Goal: Book appointment/travel/reservation

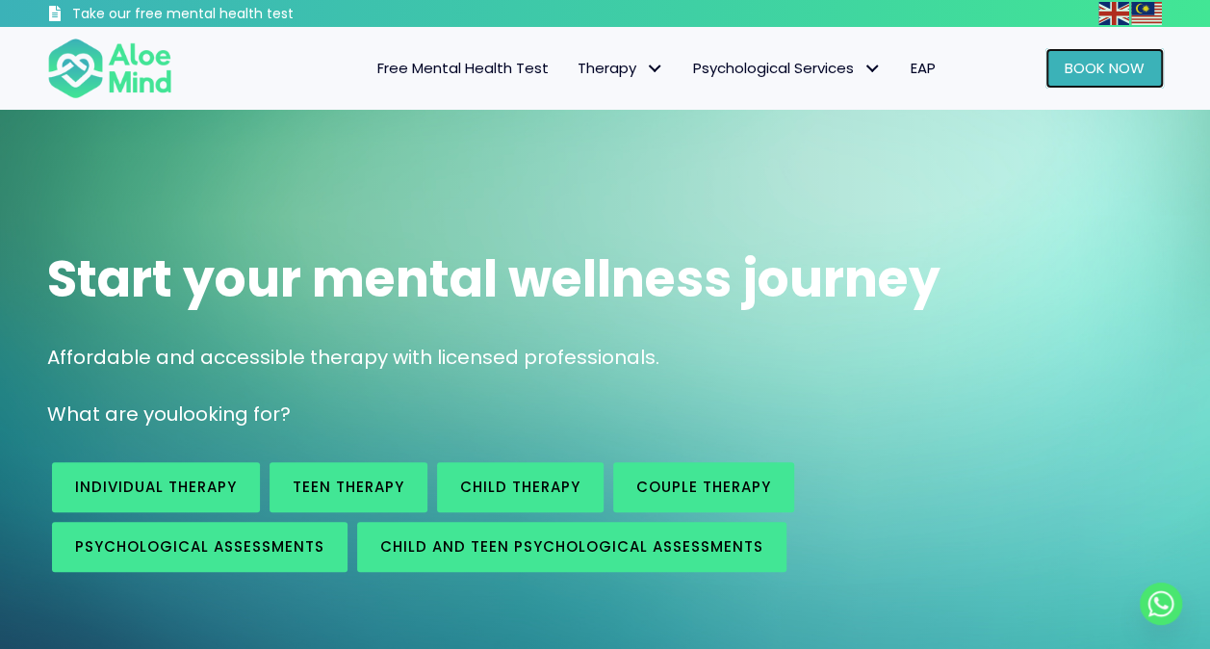
click at [1082, 81] on link "Book Now" at bounding box center [1104, 68] width 118 height 40
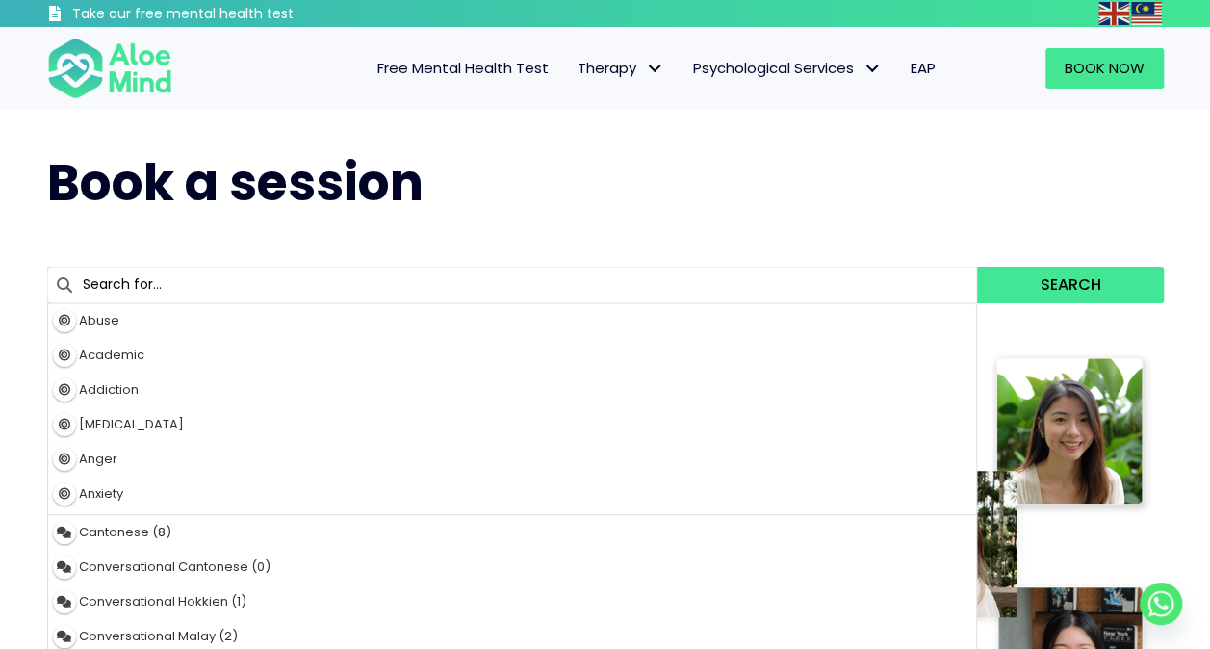
click at [592, 298] on input "text" at bounding box center [512, 285] width 931 height 37
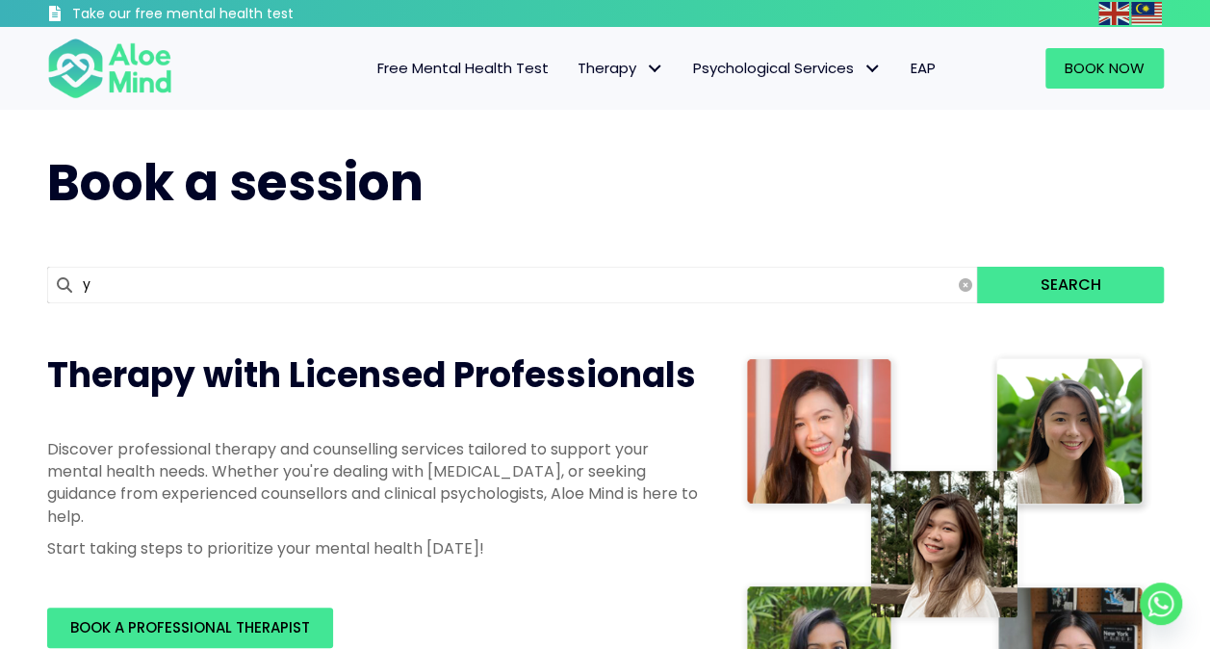
type input "yv"
type input "yvonne"
type input "yvonn"
click at [977, 267] on button "Search" at bounding box center [1070, 285] width 186 height 37
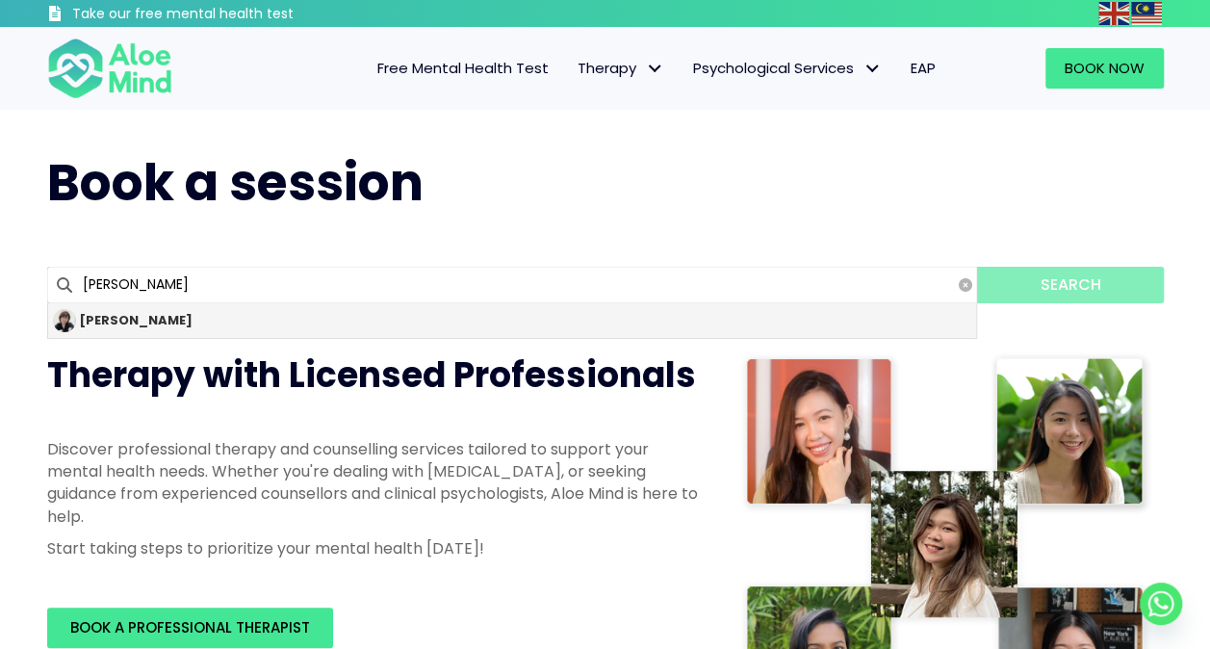
click at [593, 324] on div "[PERSON_NAME]" at bounding box center [512, 320] width 929 height 35
type input "[PERSON_NAME]"
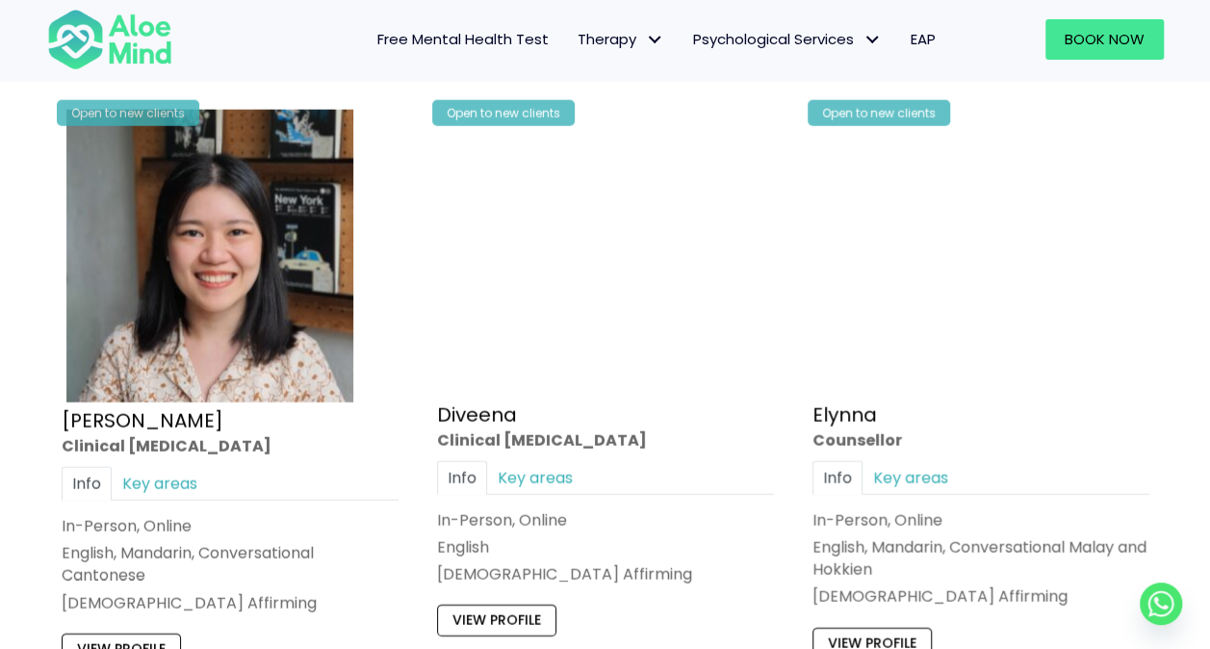
scroll to position [2399, 0]
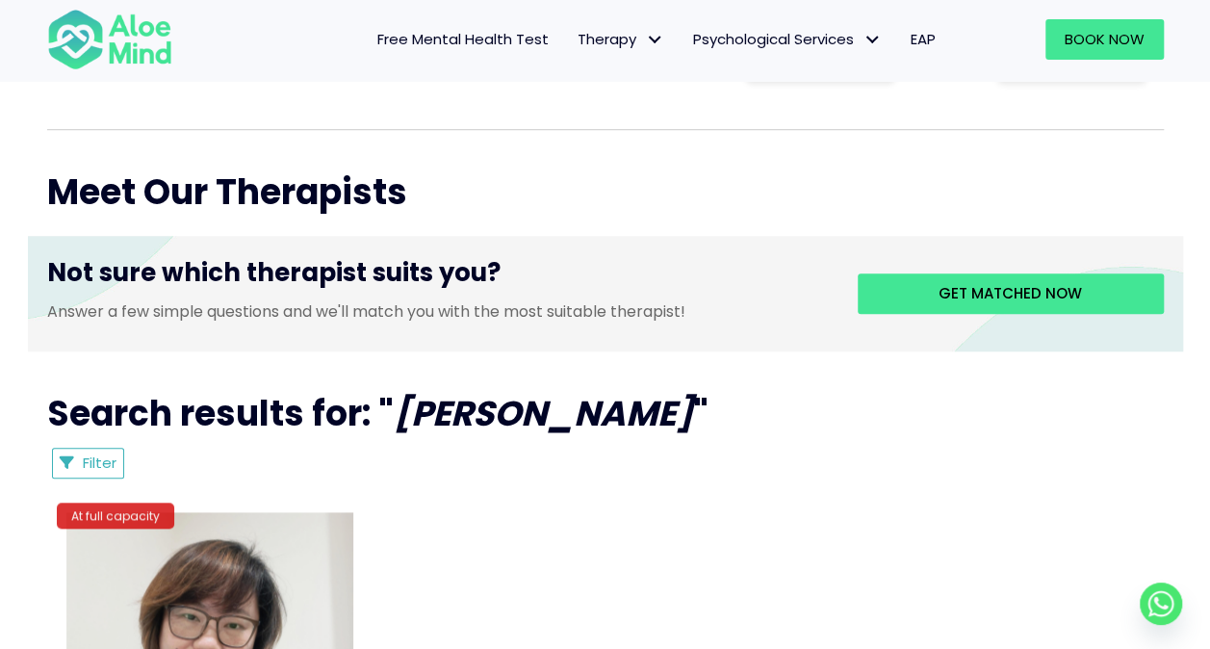
scroll to position [919, 0]
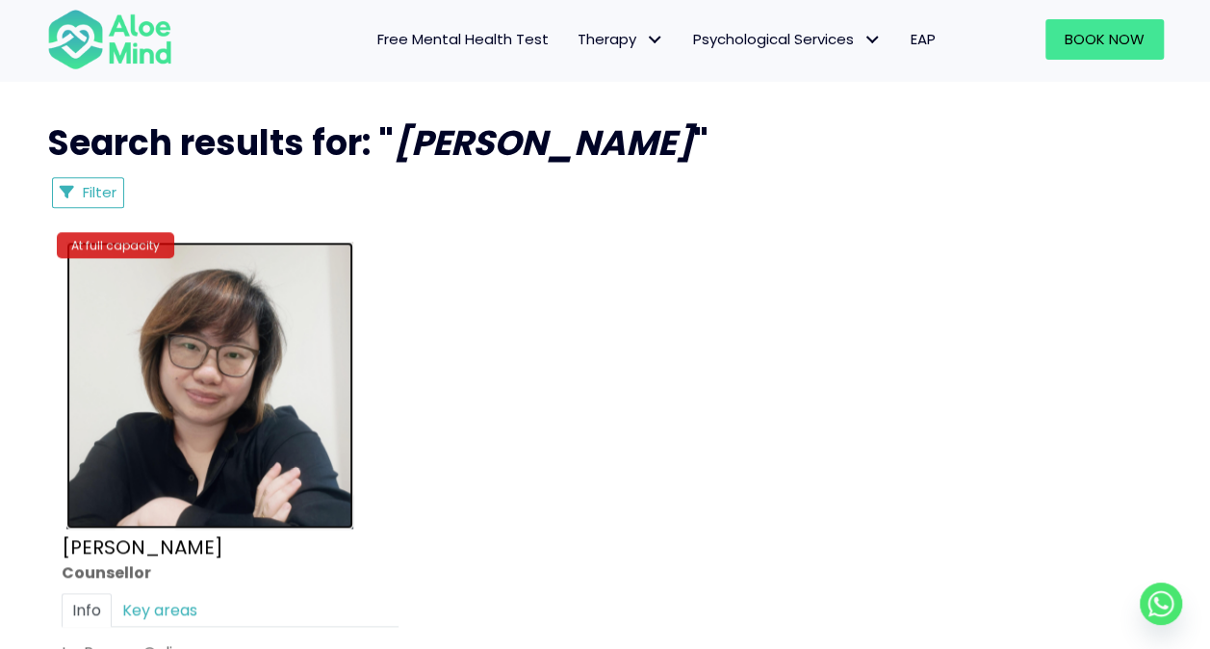
click at [241, 358] on img at bounding box center [209, 385] width 287 height 287
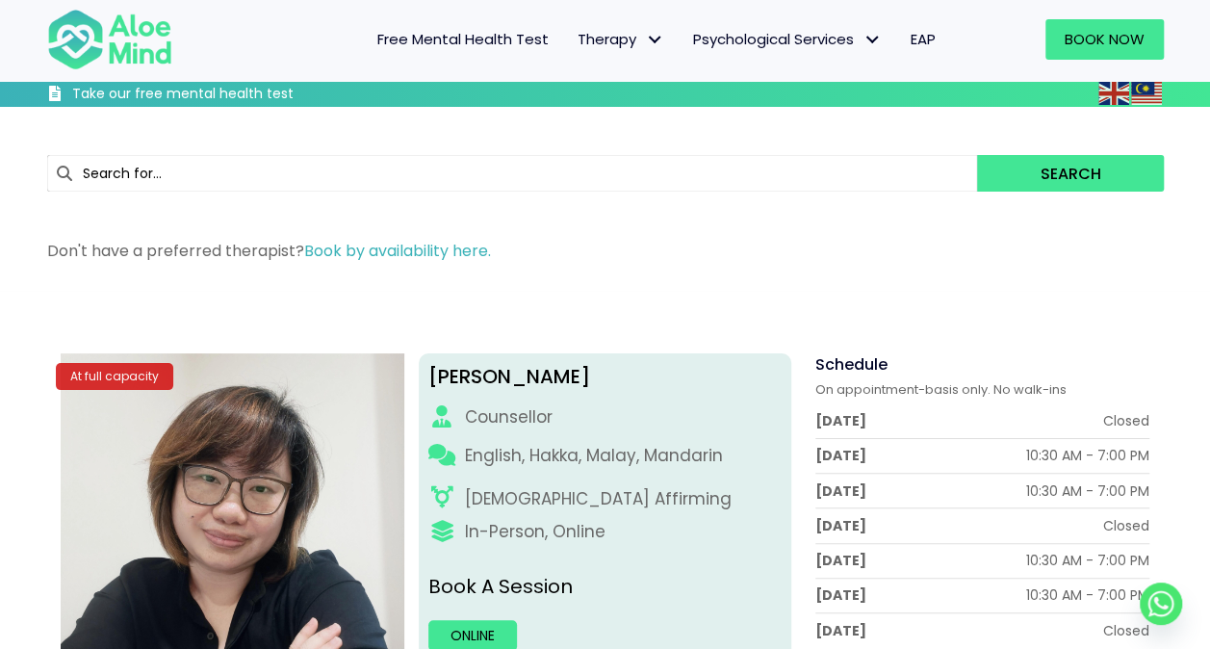
scroll to position [378, 0]
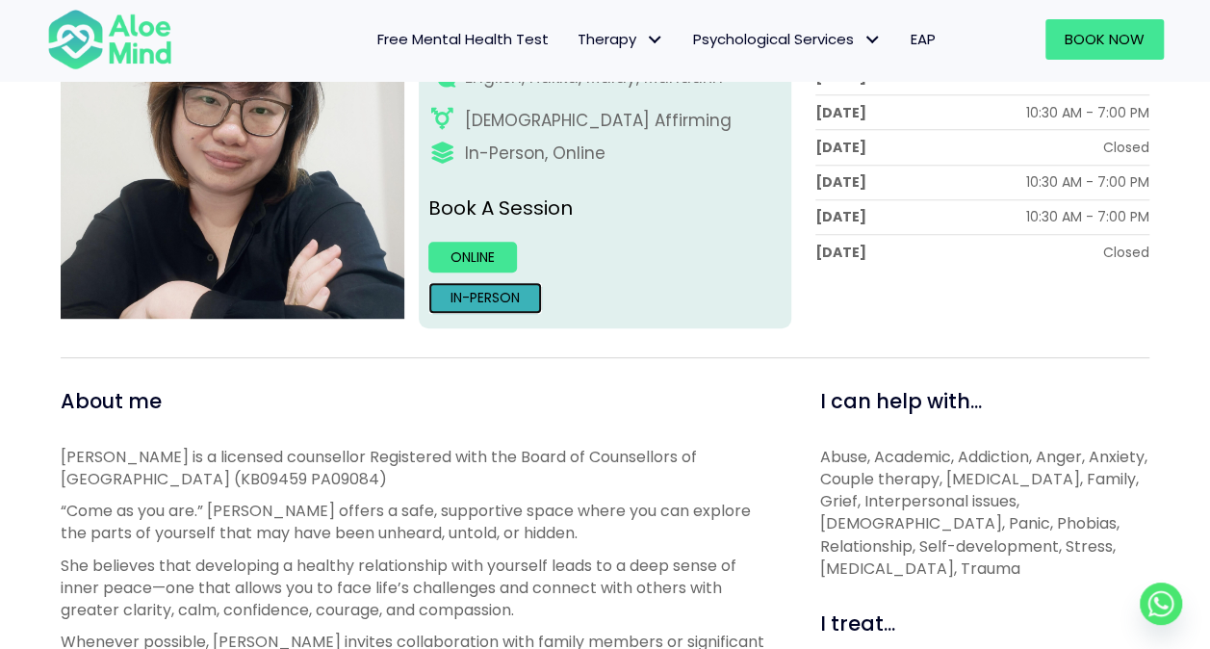
click at [487, 299] on link "In-person" at bounding box center [485, 297] width 114 height 31
click at [490, 261] on link "Online" at bounding box center [472, 257] width 89 height 31
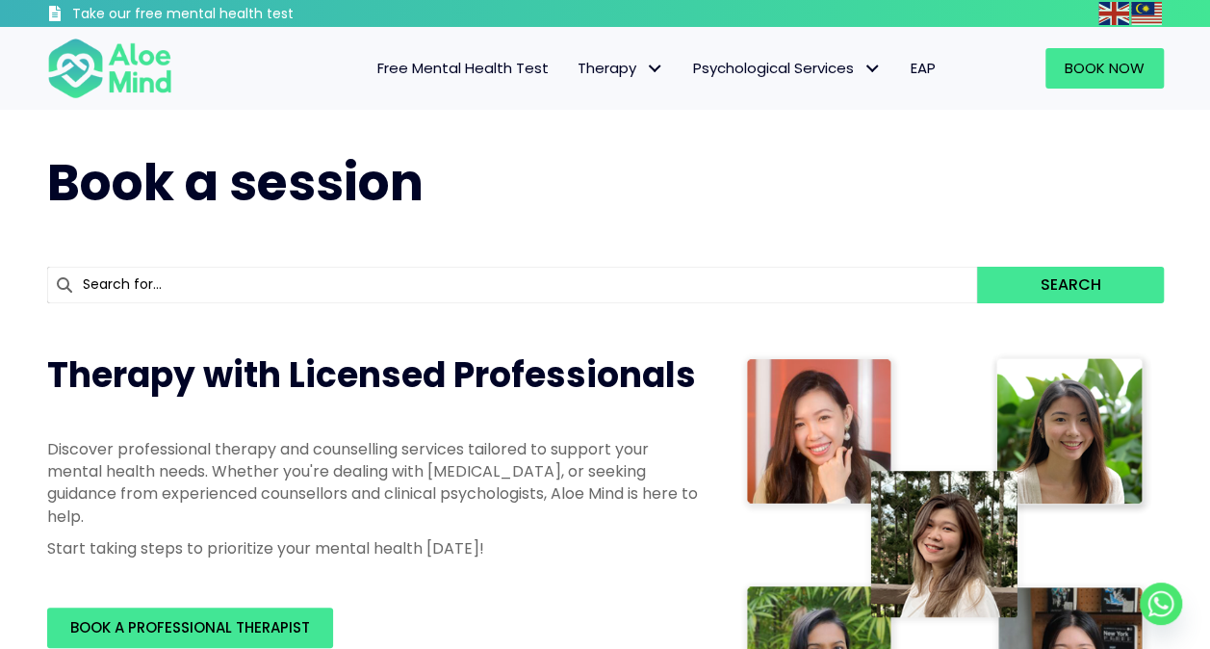
click at [655, 281] on input "text" at bounding box center [512, 285] width 931 height 37
type input "yvo"
type input "yvonne"
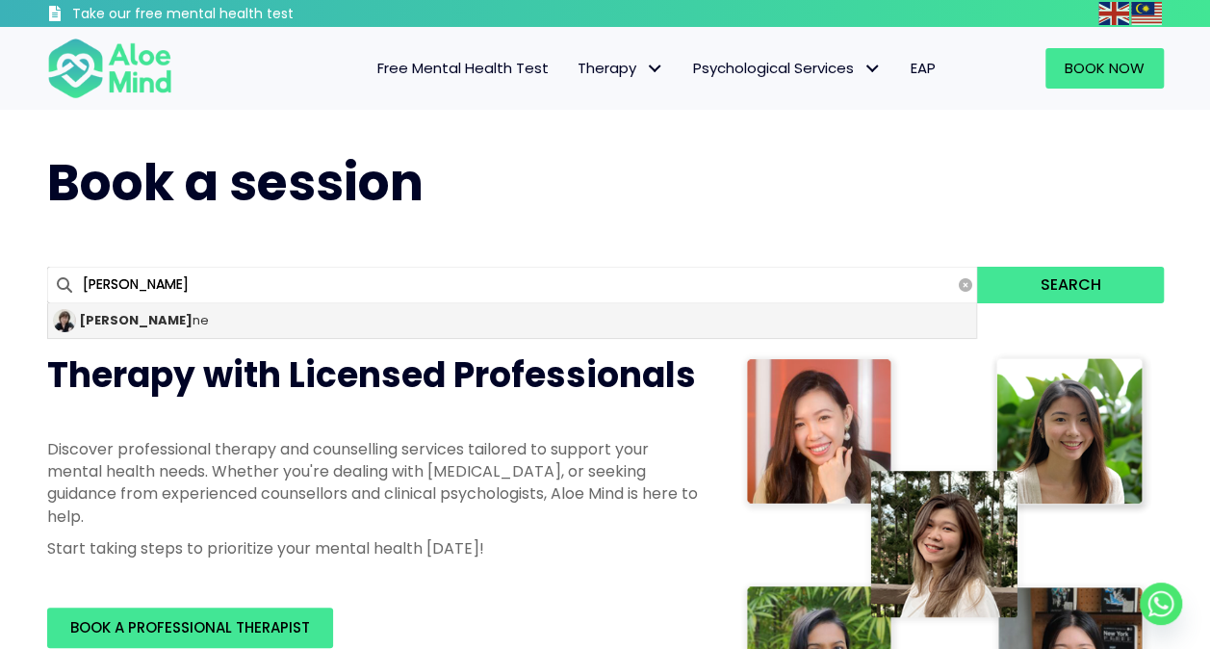
click at [116, 332] on div "Yvon ne" at bounding box center [512, 320] width 929 height 35
type input "[PERSON_NAME]"
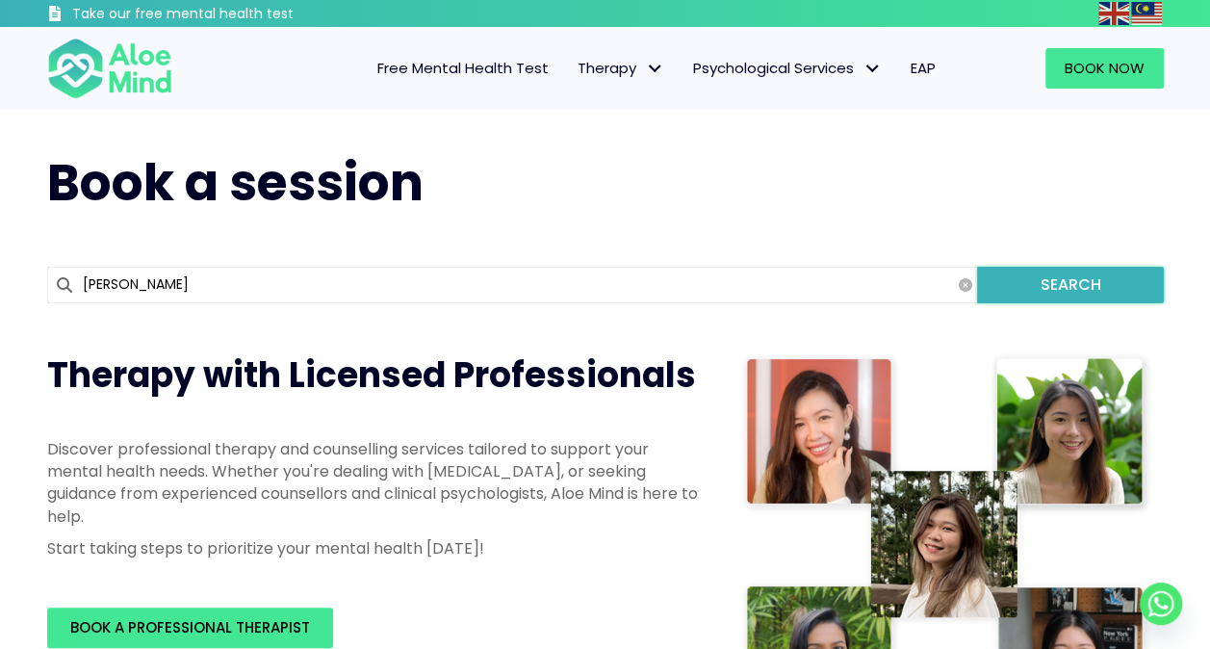
click at [1044, 281] on button "Search" at bounding box center [1070, 285] width 186 height 37
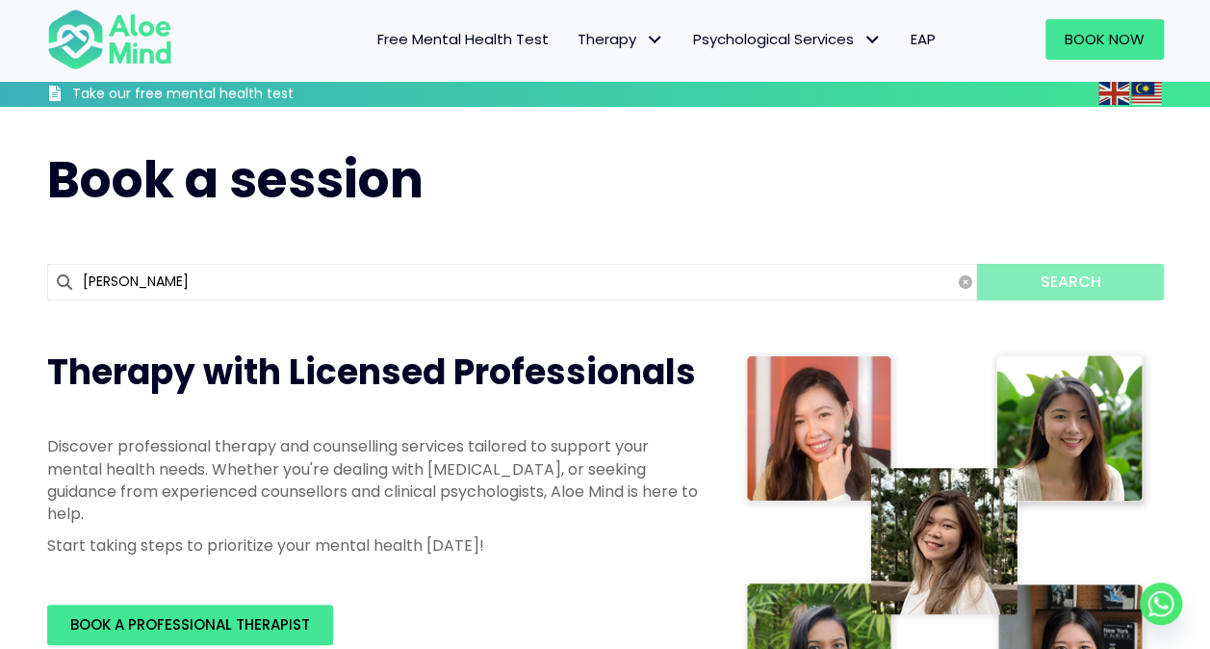
scroll to position [247, 0]
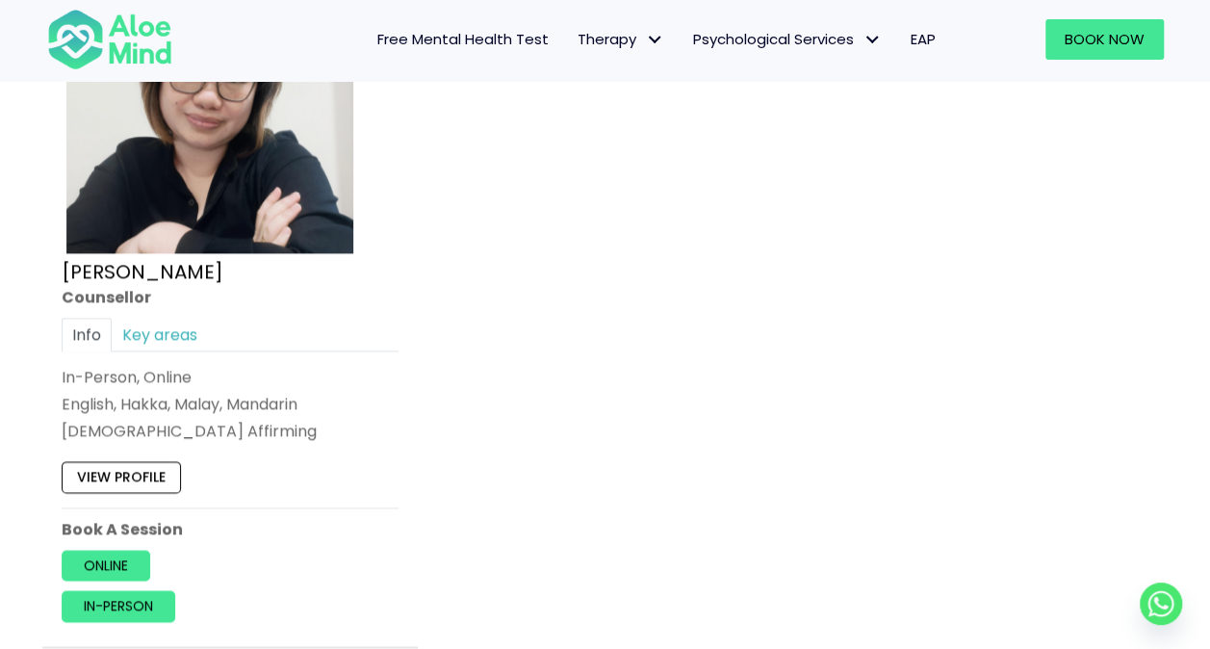
scroll to position [1195, 0]
click at [123, 564] on link "Online" at bounding box center [106, 564] width 89 height 31
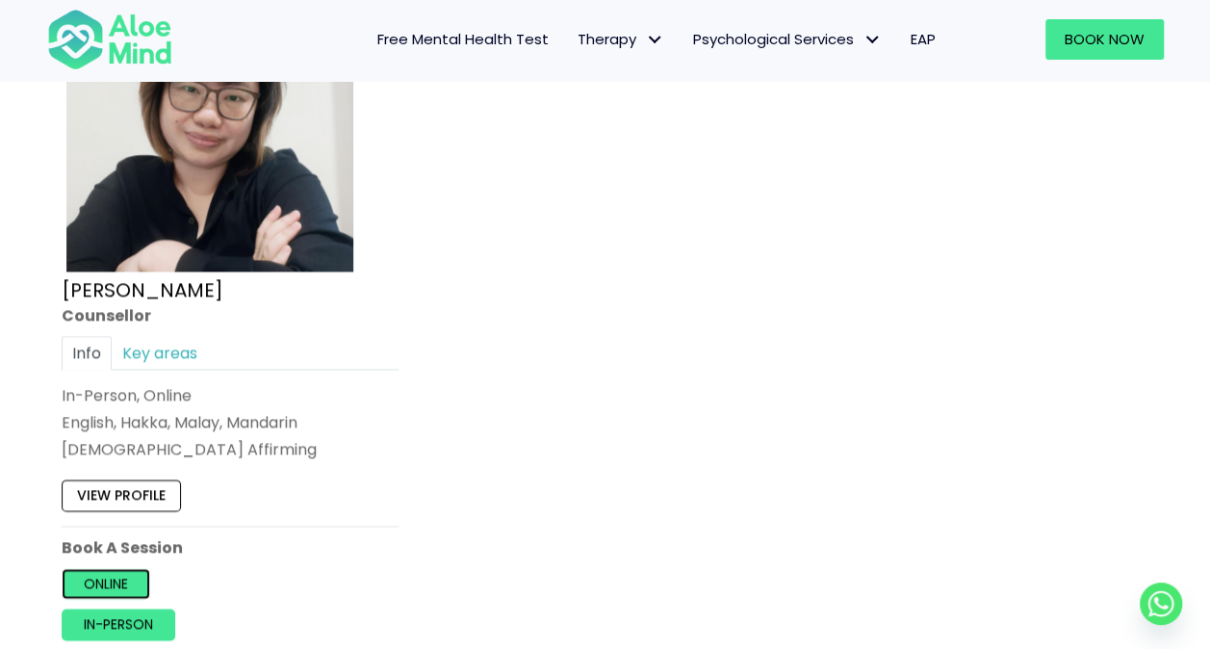
scroll to position [1177, 0]
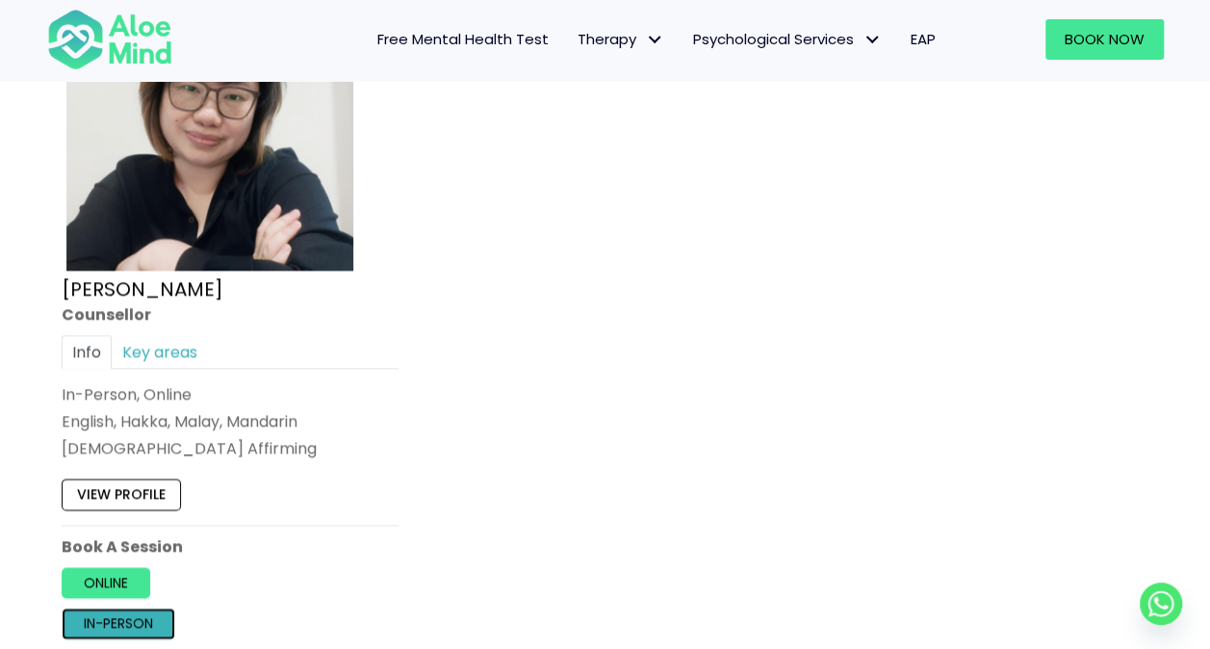
click at [124, 627] on link "In-person" at bounding box center [119, 622] width 114 height 31
click at [90, 584] on link "Online" at bounding box center [106, 582] width 89 height 31
